Goal: Transaction & Acquisition: Download file/media

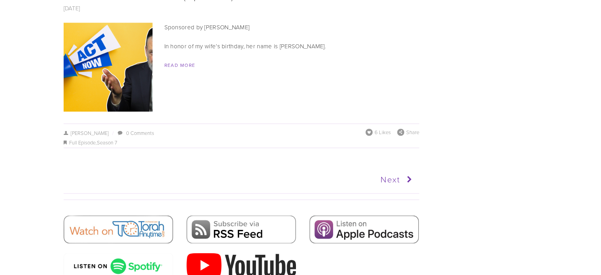
scroll to position [3976, 0]
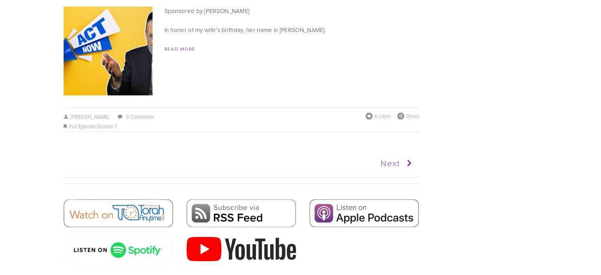
click at [400, 153] on icon at bounding box center [407, 163] width 15 height 20
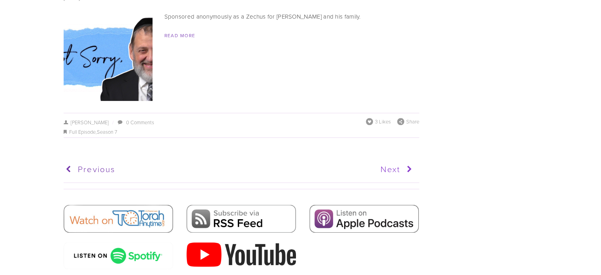
scroll to position [3895, 0]
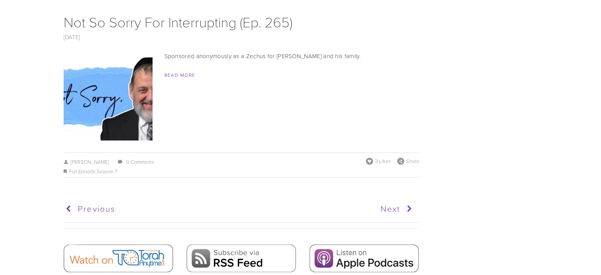
click at [393, 206] on link "Next" at bounding box center [328, 209] width 174 height 20
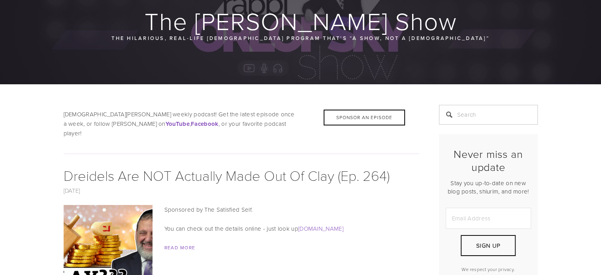
scroll to position [237, 0]
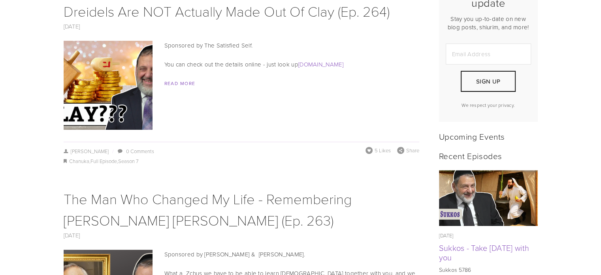
click at [146, 77] on img at bounding box center [108, 85] width 158 height 89
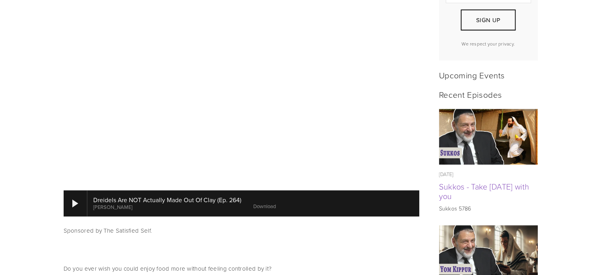
scroll to position [316, 0]
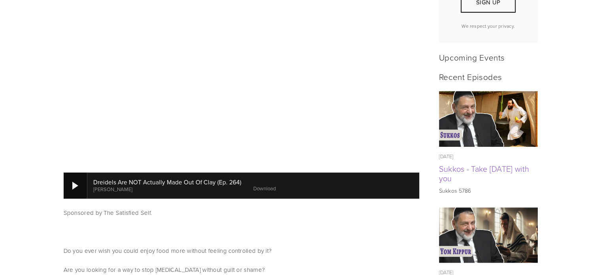
click at [73, 181] on div at bounding box center [75, 185] width 6 height 8
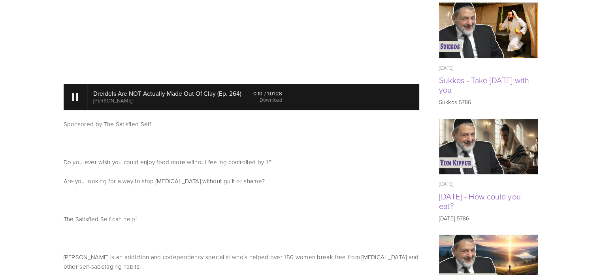
scroll to position [356, 0]
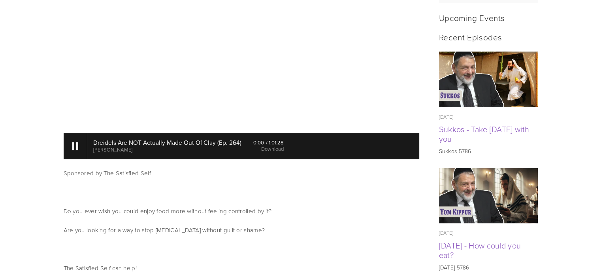
drag, startPoint x: 298, startPoint y: 142, endPoint x: 48, endPoint y: 135, distance: 250.7
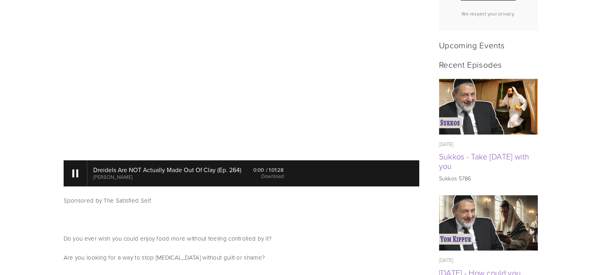
scroll to position [316, 0]
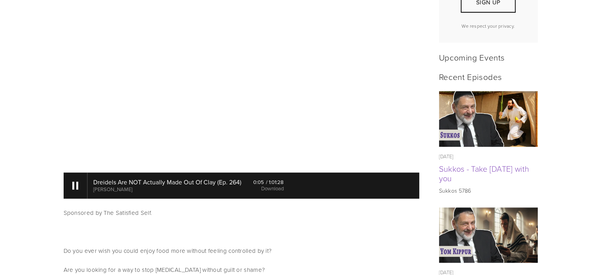
drag, startPoint x: 26, startPoint y: 98, endPoint x: 32, endPoint y: 102, distance: 7.1
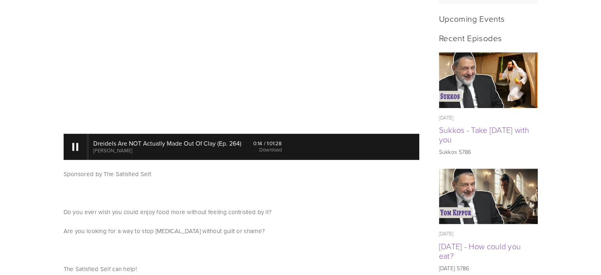
scroll to position [356, 0]
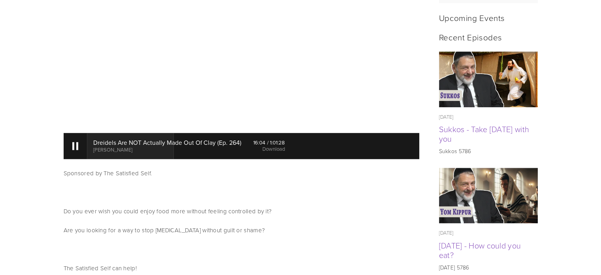
drag, startPoint x: 174, startPoint y: 135, endPoint x: 62, endPoint y: 160, distance: 115.1
click at [271, 145] on link "Download" at bounding box center [274, 148] width 23 height 7
